Goal: Transaction & Acquisition: Obtain resource

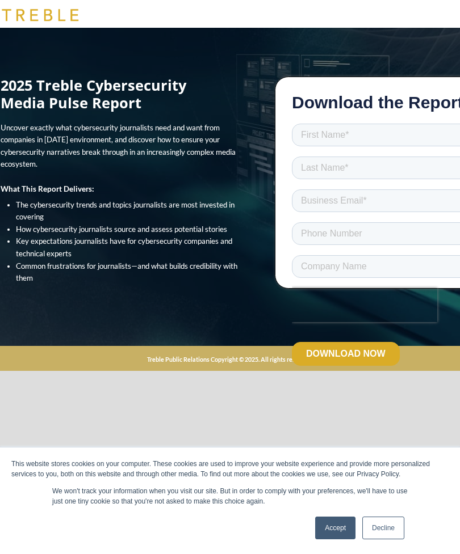
click at [398, 2] on div at bounding box center [230, 14] width 366 height 28
